Goal: Task Accomplishment & Management: Complete application form

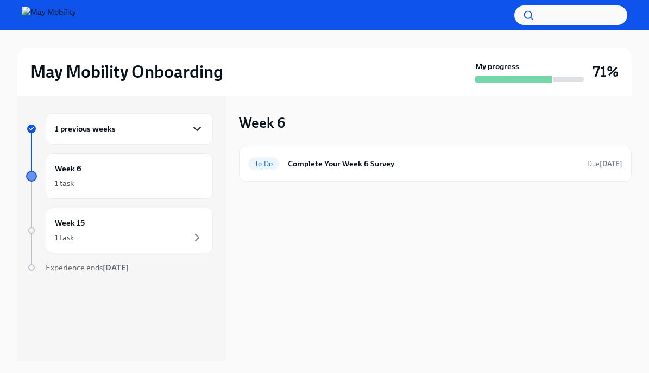
click at [194, 127] on icon "button" at bounding box center [197, 128] width 7 height 3
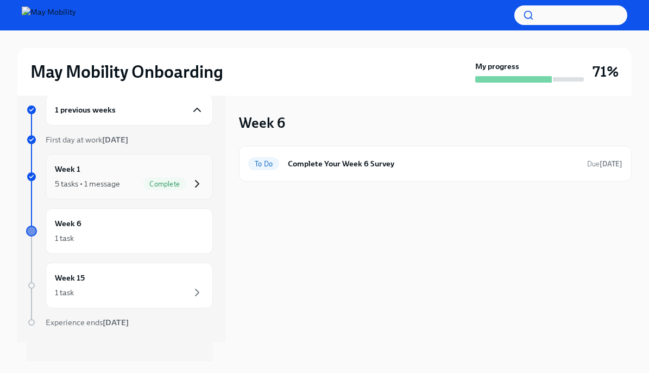
scroll to position [29, 0]
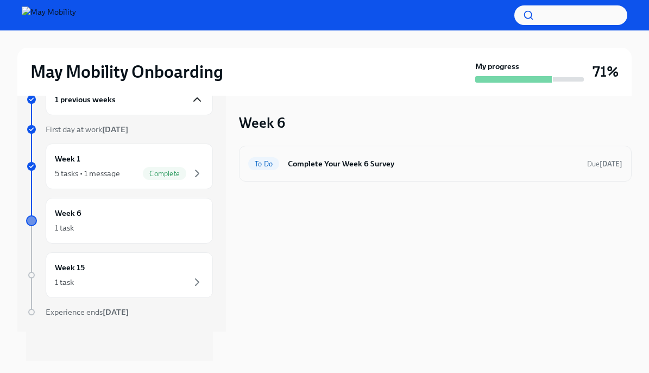
click at [377, 164] on h6 "Complete Your Week 6 Survey" at bounding box center [433, 164] width 291 height 12
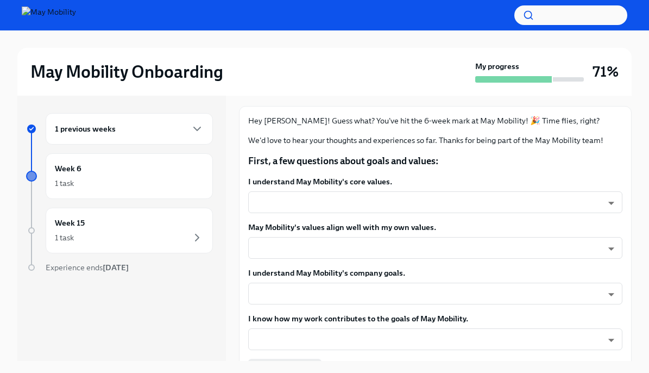
scroll to position [65, 0]
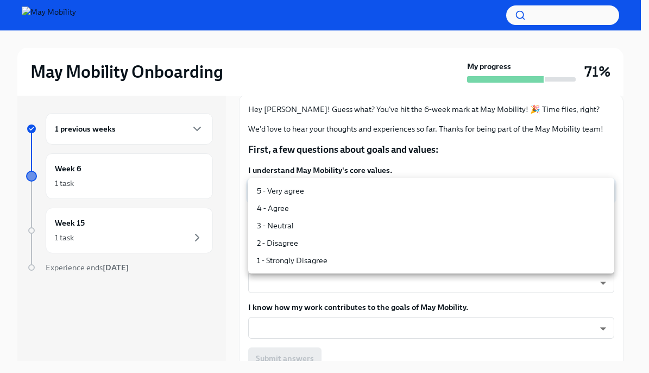
click at [368, 187] on body "May Mobility Onboarding My progress 71% 1 previous weeks Week 6 1 task Week 15 …" at bounding box center [324, 195] width 649 height 391
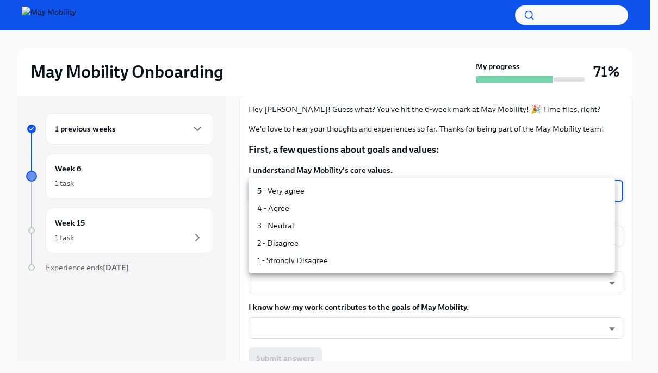
click at [307, 195] on li "5 - Very agree" at bounding box center [431, 190] width 366 height 17
type input "insi6vOkl"
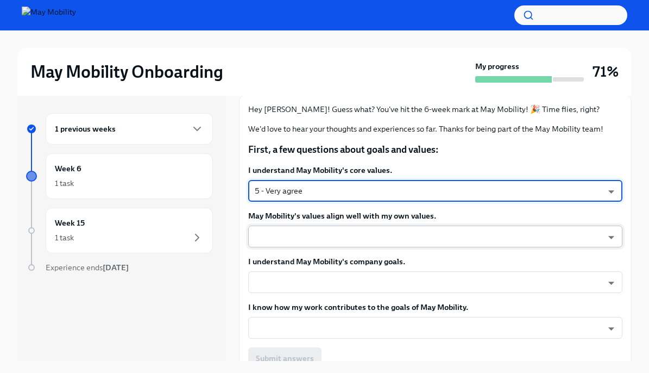
click at [293, 245] on body "May Mobility Onboarding My progress 71% 1 previous weeks Week 6 1 task Week 15 …" at bounding box center [324, 195] width 649 height 391
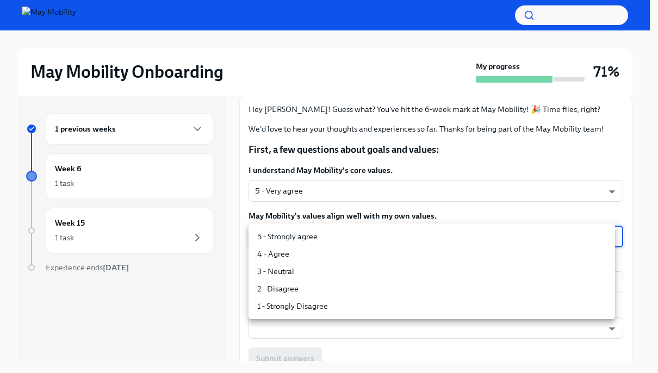
click at [296, 238] on li "5 - Strongly agree" at bounding box center [431, 236] width 366 height 17
type input "insi6vOkl"
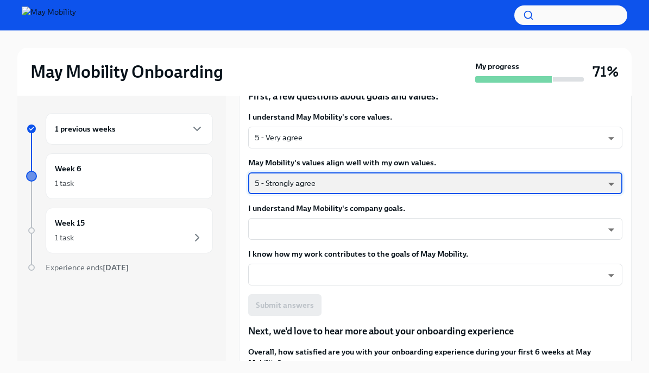
scroll to position [130, 0]
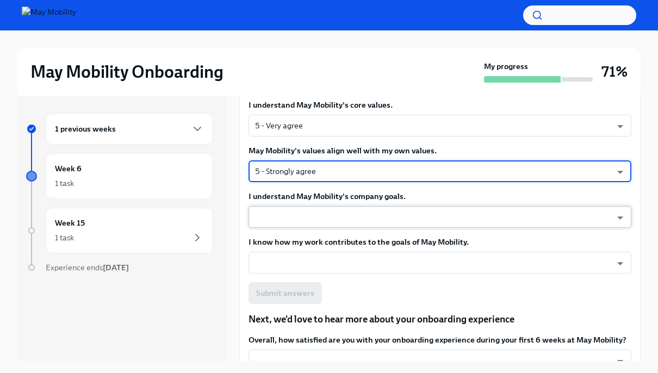
click at [340, 216] on body "May Mobility Onboarding My progress 71% 1 previous weeks Week 6 1 task Week 15 …" at bounding box center [329, 195] width 658 height 391
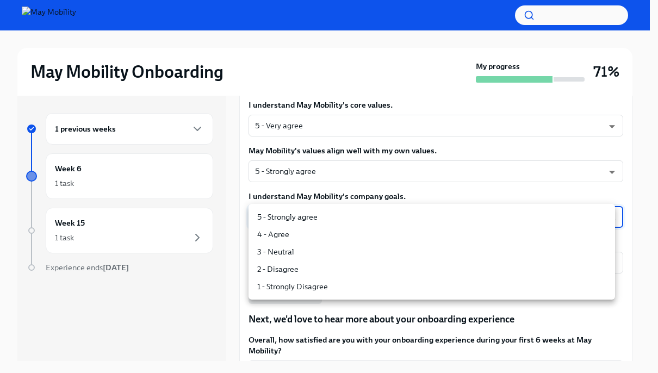
click at [334, 219] on li "5 - Strongly agree" at bounding box center [431, 216] width 366 height 17
type input "insi6vOkl"
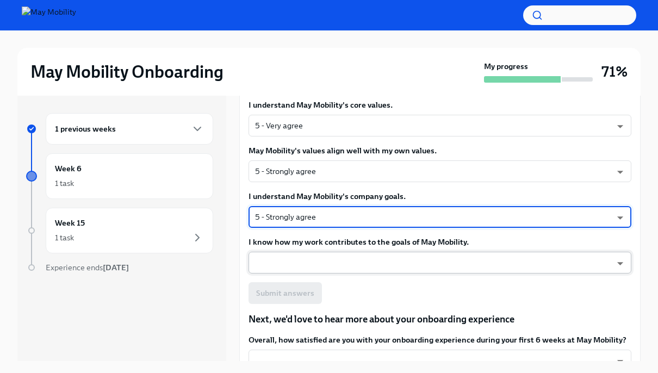
click at [313, 262] on body "May Mobility Onboarding My progress 71% 1 previous weeks Week 6 1 task Week 15 …" at bounding box center [329, 195] width 658 height 391
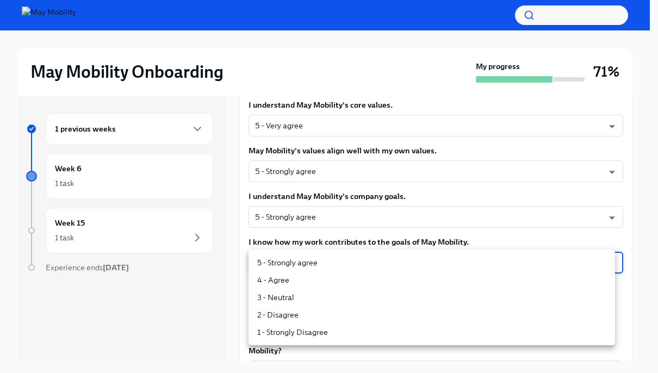
click at [313, 262] on li "5 - Strongly agree" at bounding box center [431, 262] width 366 height 17
type input "insi6vOkl"
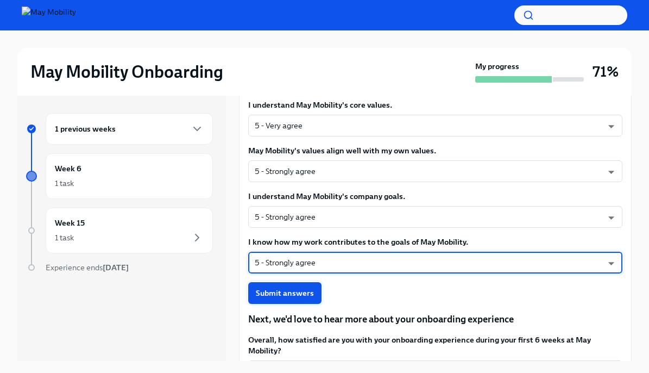
click at [276, 302] on button "Submit answers" at bounding box center [284, 293] width 73 height 22
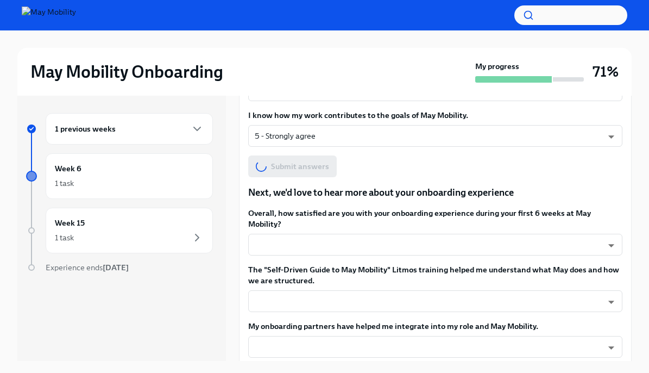
scroll to position [261, 0]
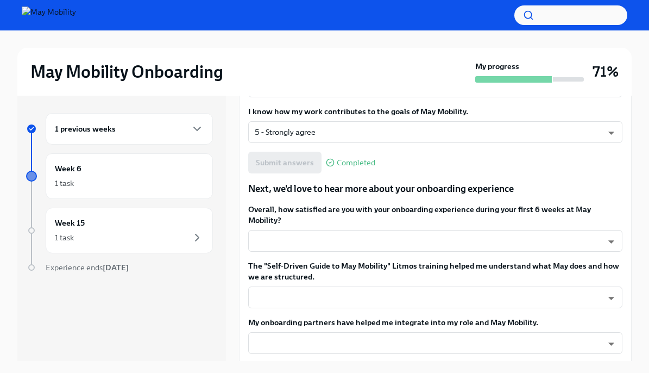
click at [456, 246] on body "May Mobility Onboarding My progress 71% 1 previous weeks Week 6 1 task Week 15 …" at bounding box center [324, 195] width 649 height 391
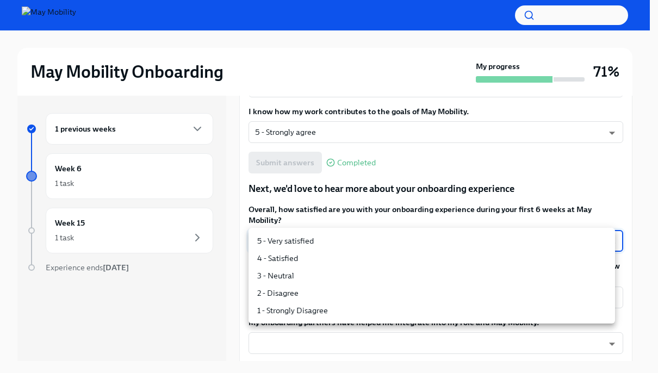
click at [286, 244] on li "5 - Very satisfied" at bounding box center [431, 240] width 366 height 17
type input "insi6vOkl"
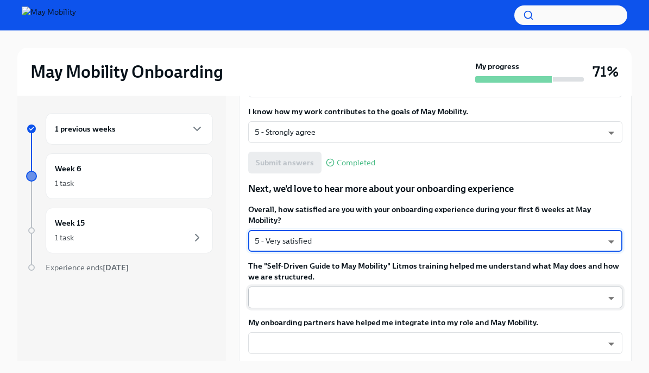
click at [369, 306] on body "May Mobility Onboarding My progress 71% 1 previous weeks Week 6 1 task Week 15 …" at bounding box center [324, 195] width 649 height 391
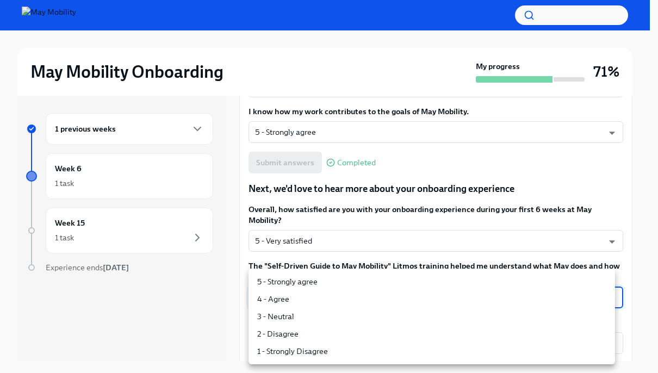
click at [263, 280] on li "5 - Strongly agree" at bounding box center [431, 281] width 366 height 17
type input "insi6vOkl"
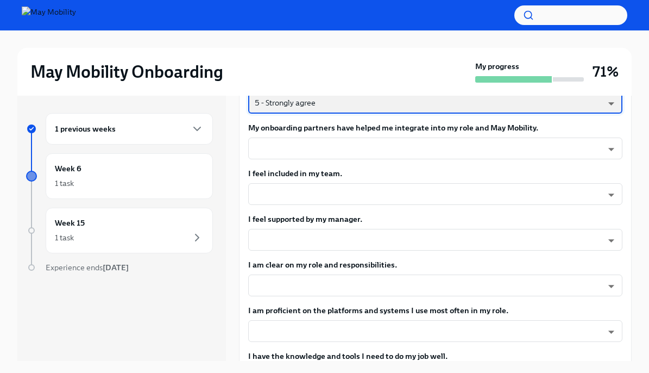
scroll to position [457, 0]
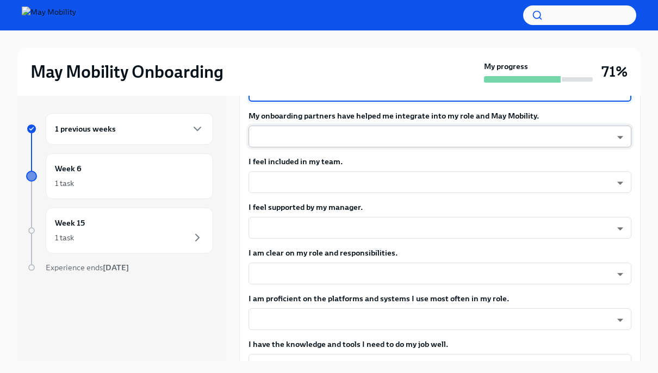
click at [291, 150] on body "May Mobility Onboarding My progress 71% 1 previous weeks Week 6 1 task Week 15 …" at bounding box center [329, 195] width 658 height 391
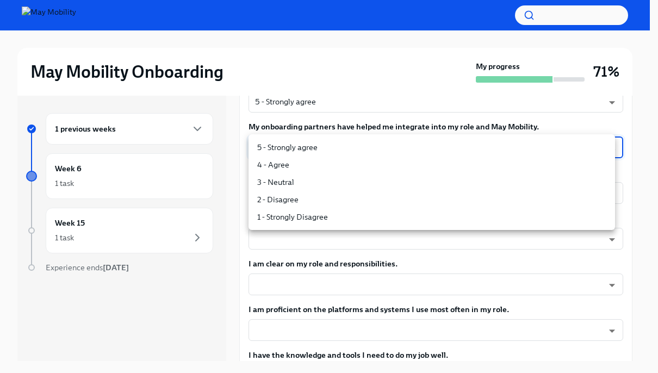
click at [291, 150] on li "5 - Strongly agree" at bounding box center [431, 147] width 366 height 17
type input "insi6vOkl"
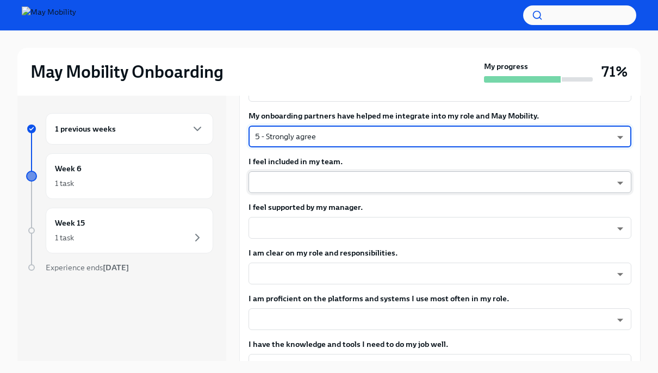
click at [278, 192] on body "May Mobility Onboarding My progress 71% 1 previous weeks Week 6 1 task Week 15 …" at bounding box center [329, 195] width 658 height 391
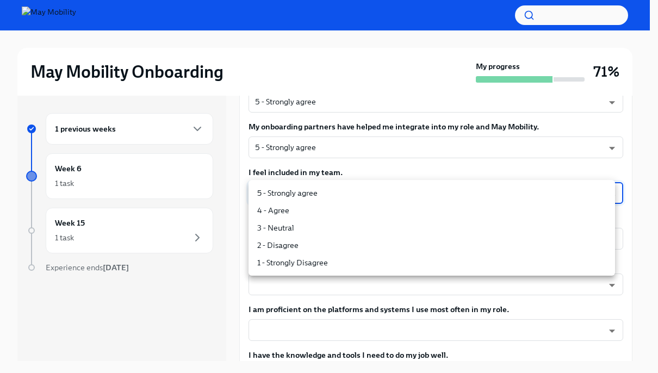
click at [273, 190] on li "5 - Strongly agree" at bounding box center [431, 192] width 366 height 17
type input "insi6vOkl"
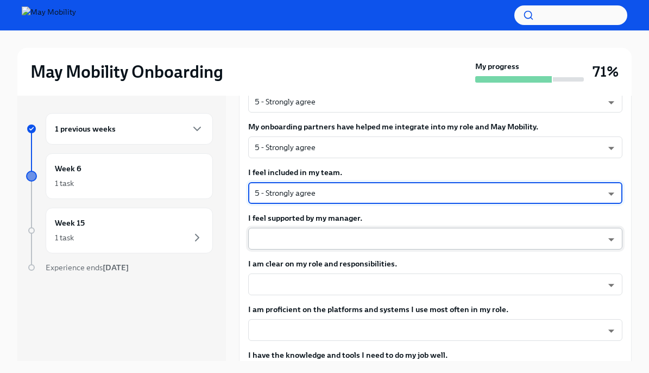
click at [271, 236] on body "May Mobility Onboarding My progress 71% 1 previous weeks Week 6 1 task Week 15 …" at bounding box center [324, 195] width 649 height 391
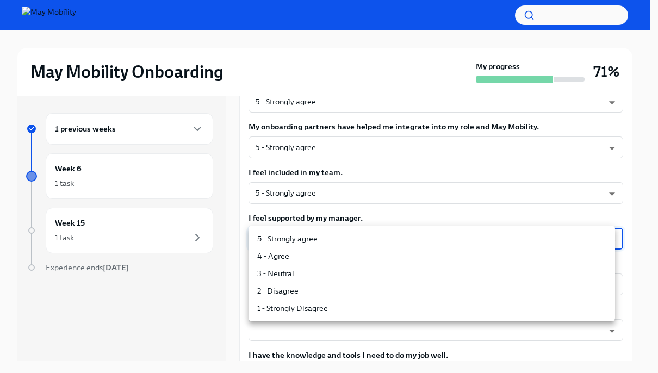
click at [270, 237] on li "5 - Strongly agree" at bounding box center [431, 238] width 366 height 17
type input "insi6vOkl"
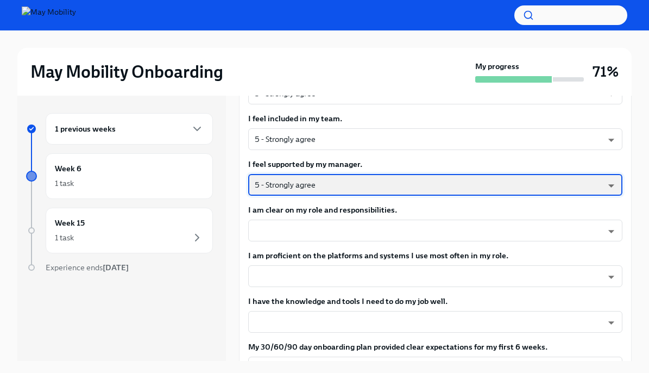
scroll to position [522, 0]
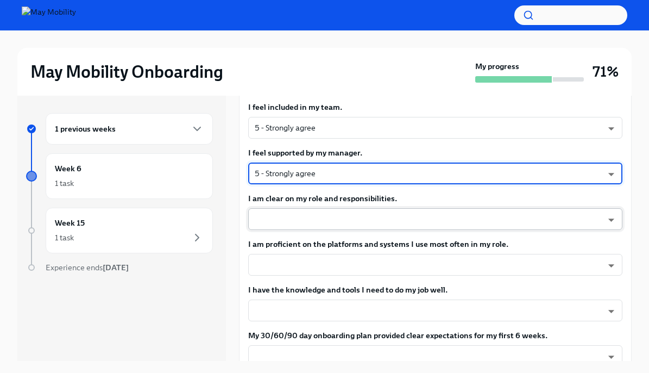
click at [297, 223] on body "May Mobility Onboarding My progress 71% 1 previous weeks Week 6 1 task Week 15 …" at bounding box center [324, 195] width 649 height 391
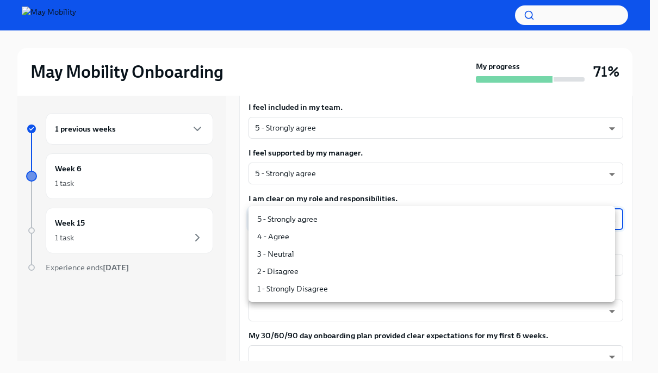
click at [295, 217] on li "5 - Strongly agree" at bounding box center [431, 218] width 366 height 17
type input "insi6vOkl"
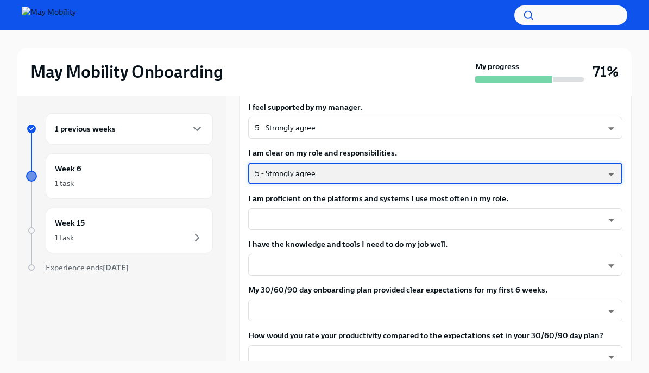
scroll to position [587, 0]
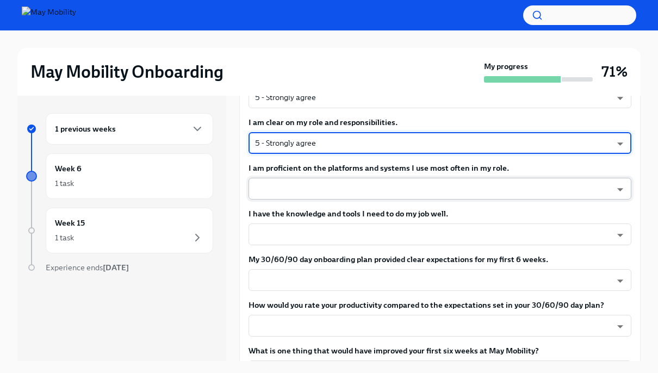
click at [415, 194] on body "May Mobility Onboarding My progress 71% 1 previous weeks Week 6 1 task Week 15 …" at bounding box center [329, 195] width 658 height 391
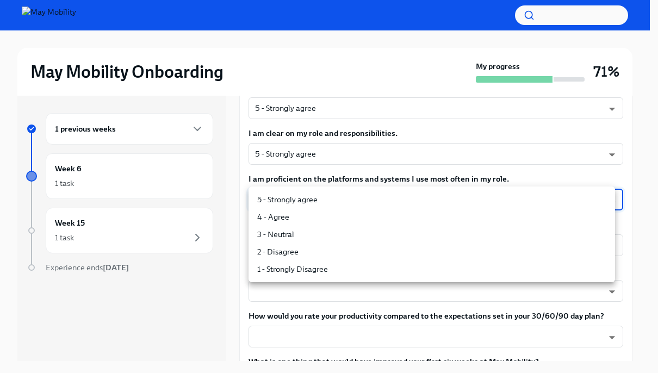
click at [310, 204] on li "5 - Strongly agree" at bounding box center [431, 199] width 366 height 17
type input "insi6vOkl"
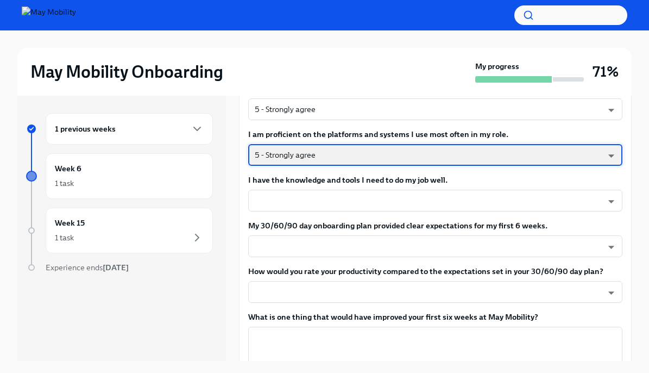
scroll to position [652, 0]
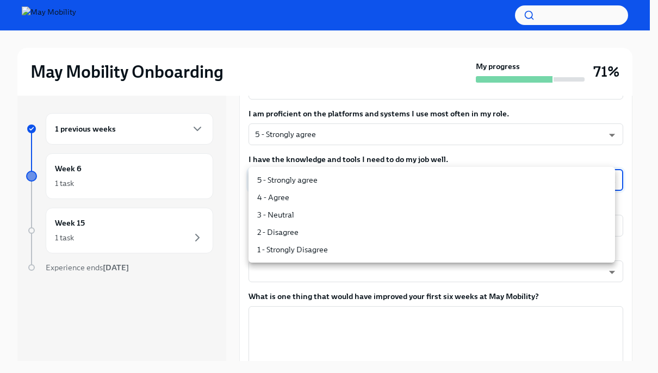
click at [327, 183] on body "May Mobility Onboarding My progress 71% 1 previous weeks Week 6 1 task Week 15 …" at bounding box center [329, 195] width 658 height 391
click at [327, 183] on li "5 - Strongly agree" at bounding box center [431, 179] width 366 height 17
type input "insi6vOkl"
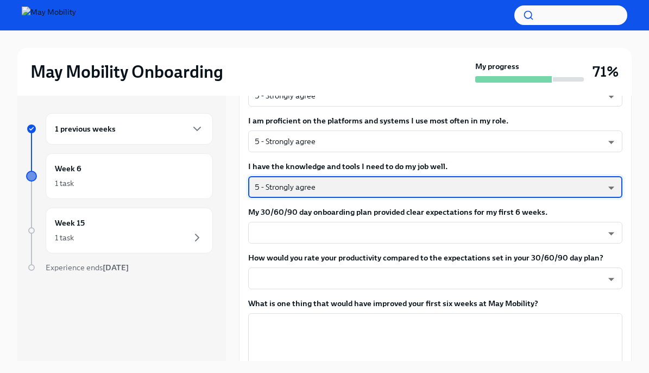
scroll to position [657, 0]
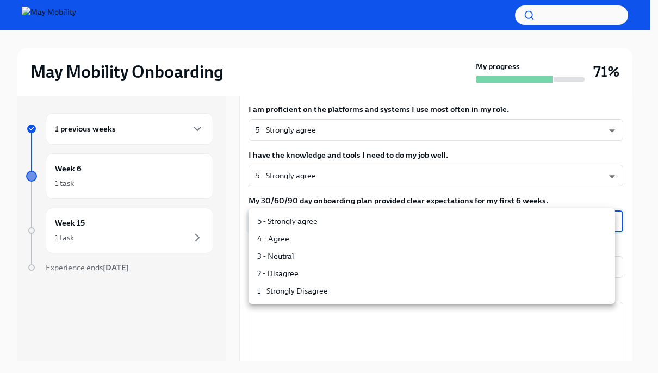
click at [357, 219] on body "May Mobility Onboarding My progress 71% 1 previous weeks Week 6 1 task Week 15 …" at bounding box center [329, 195] width 658 height 391
click at [340, 228] on li "5 - Strongly agree" at bounding box center [431, 221] width 366 height 17
type input "insi6vOkl"
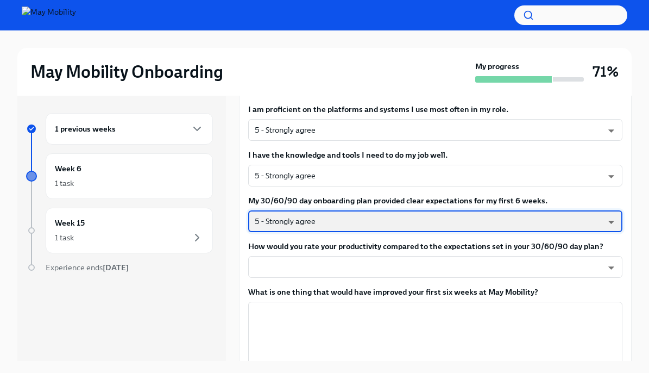
scroll to position [722, 0]
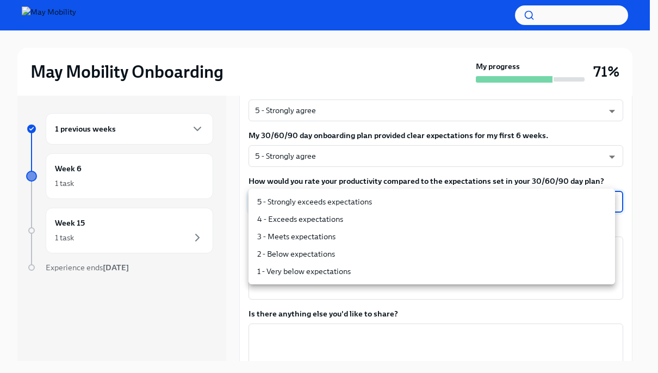
click at [414, 198] on body "May Mobility Onboarding My progress 71% 1 previous weeks Week 6 1 task Week 15 …" at bounding box center [329, 195] width 658 height 391
click at [288, 219] on li "4 - Exceeds expectations" at bounding box center [431, 218] width 366 height 17
type input "nYbWsvkNA"
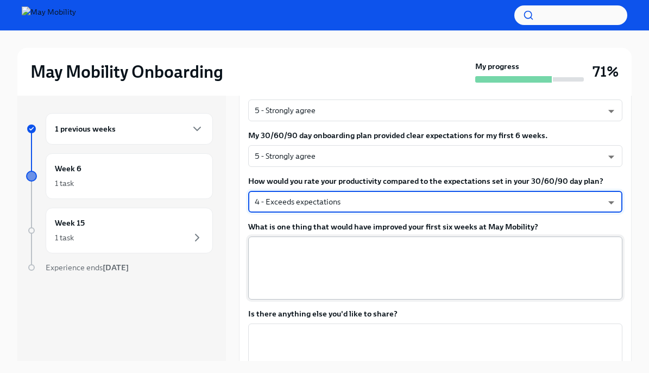
click at [289, 242] on textarea "What is one thing that would have improved your first six weeks at May Mobility?" at bounding box center [435, 268] width 361 height 52
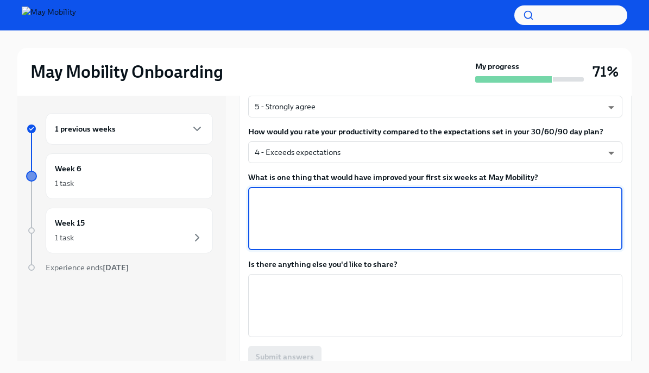
scroll to position [787, 0]
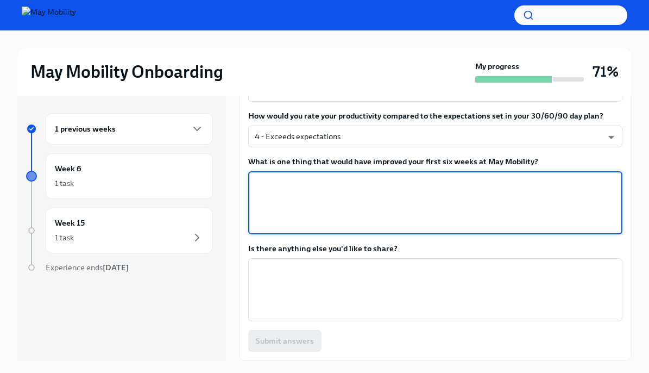
click at [464, 185] on textarea "What is one thing that would have improved your first six weeks at May Mobility?" at bounding box center [435, 203] width 361 height 52
type textarea "I"
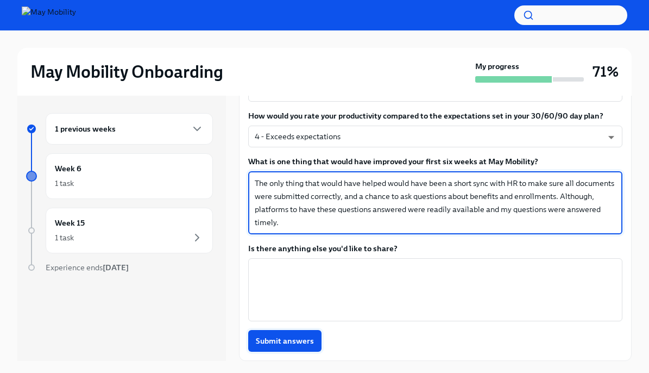
type textarea "The only thing that would have helped would have been a short sync with HR to m…"
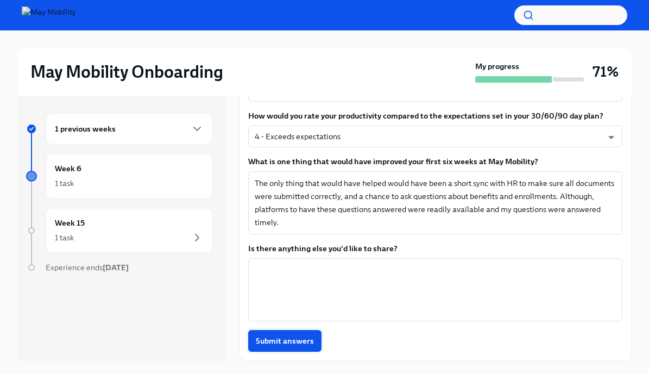
click at [291, 346] on button "Submit answers" at bounding box center [284, 341] width 73 height 22
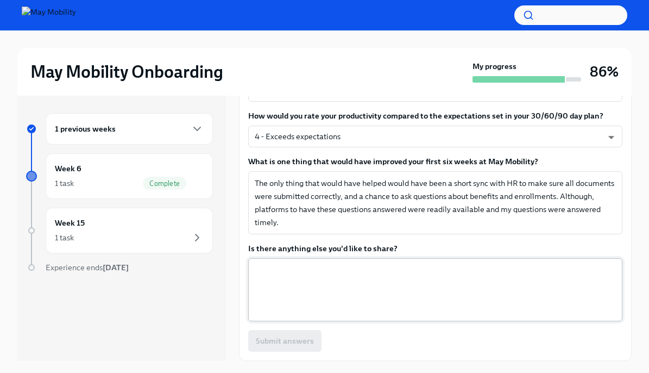
click at [388, 289] on textarea "Is there anything else you'd like to share?" at bounding box center [435, 290] width 361 height 52
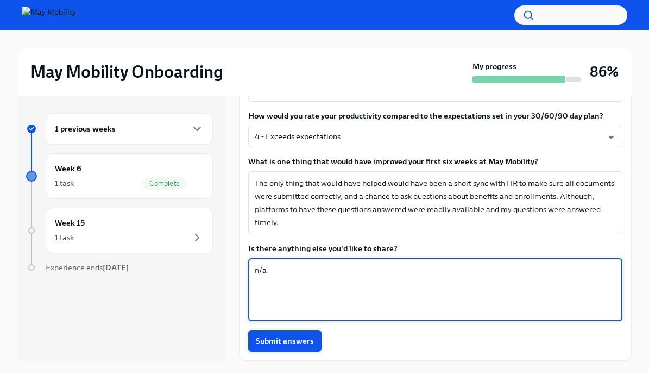
type textarea "n/a"
click at [290, 346] on button "Submit answers" at bounding box center [284, 341] width 73 height 22
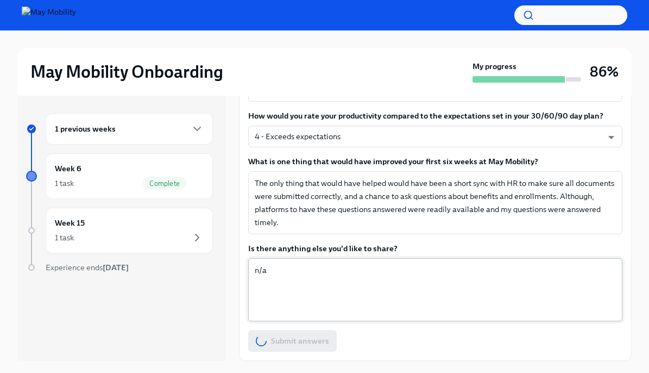
scroll to position [18, 0]
